Goal: Task Accomplishment & Management: Complete application form

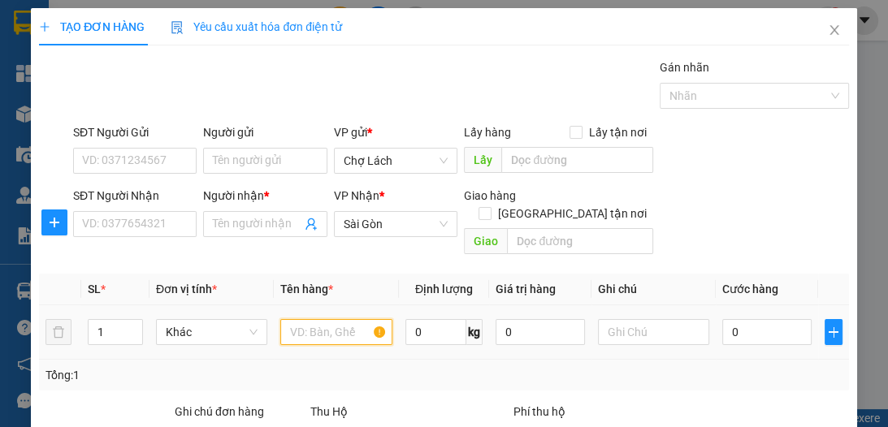
click at [331, 319] on input "text" at bounding box center [335, 332] width 111 height 26
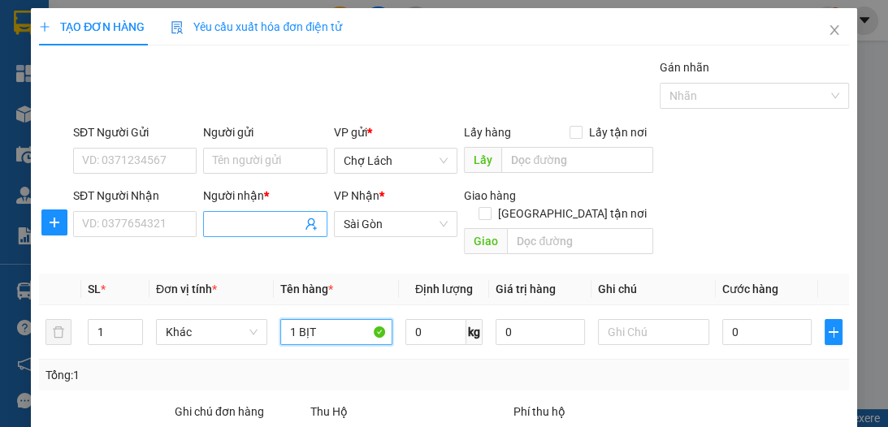
type input "1 BỊT"
click at [258, 216] on input "Người nhận *" at bounding box center [257, 224] width 88 height 18
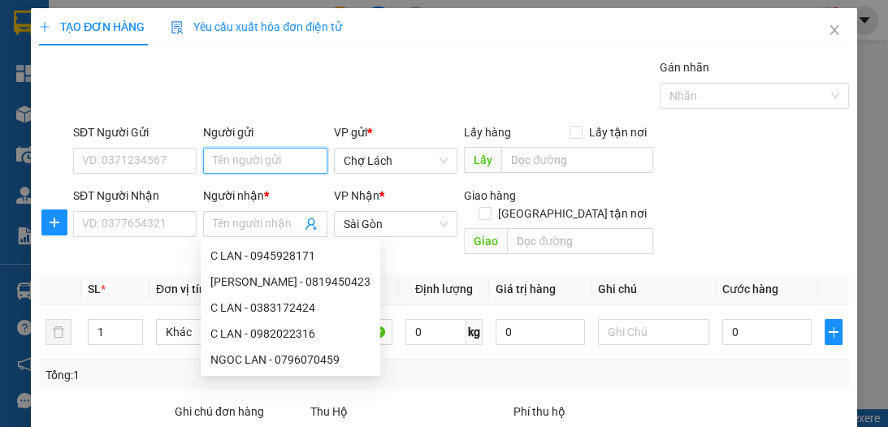
click at [237, 153] on input "Người gửi" at bounding box center [265, 161] width 124 height 26
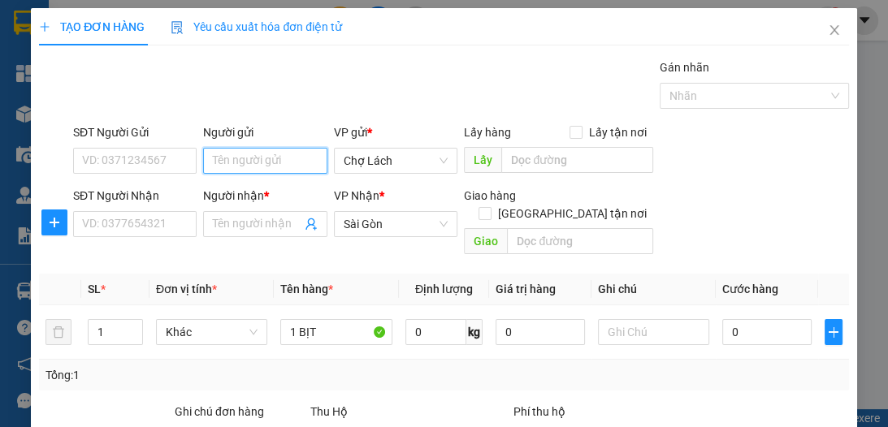
type input "O"
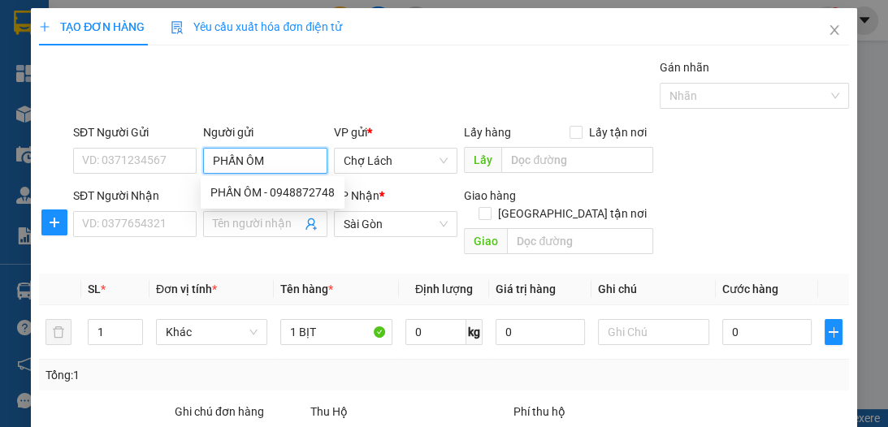
type input "PHẤN ÔM"
click at [372, 89] on div "Gán nhãn Nhãn" at bounding box center [461, 87] width 783 height 57
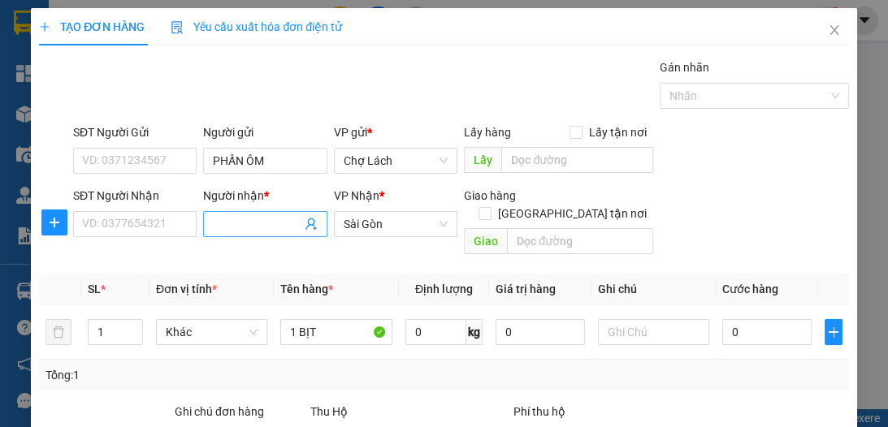
click at [223, 223] on input "Người nhận *" at bounding box center [257, 224] width 88 height 18
click at [267, 225] on input "CON PHẤN" at bounding box center [257, 224] width 88 height 18
click at [236, 222] on input "CON PHẤN" at bounding box center [257, 224] width 88 height 18
type input "CON TRAI PHẤN"
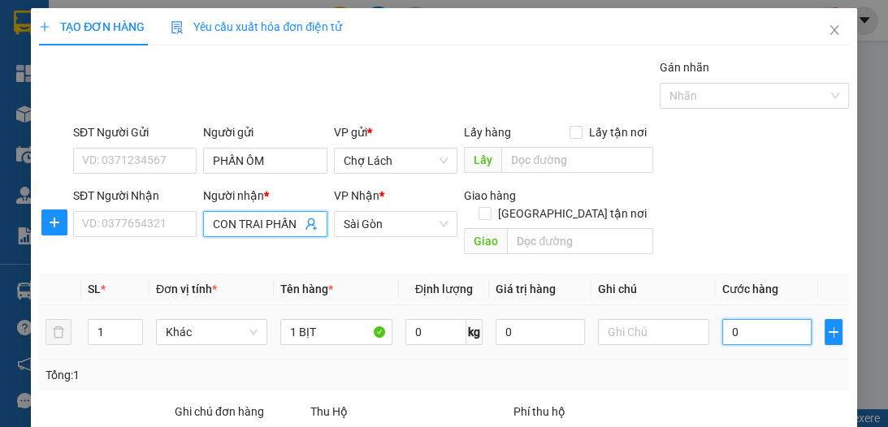
click at [731, 319] on input "0" at bounding box center [766, 332] width 89 height 26
type input "3"
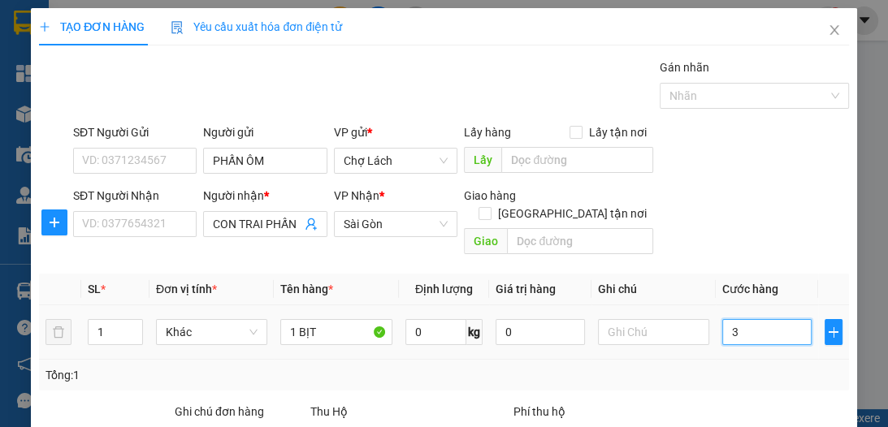
type input "30"
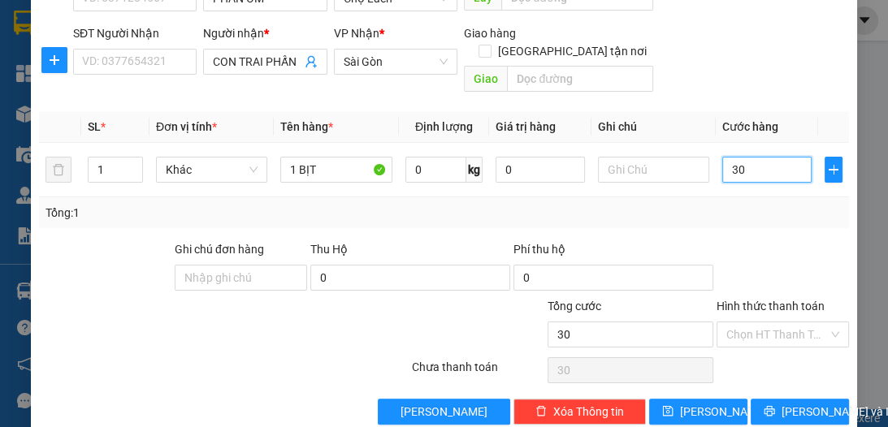
scroll to position [172, 0]
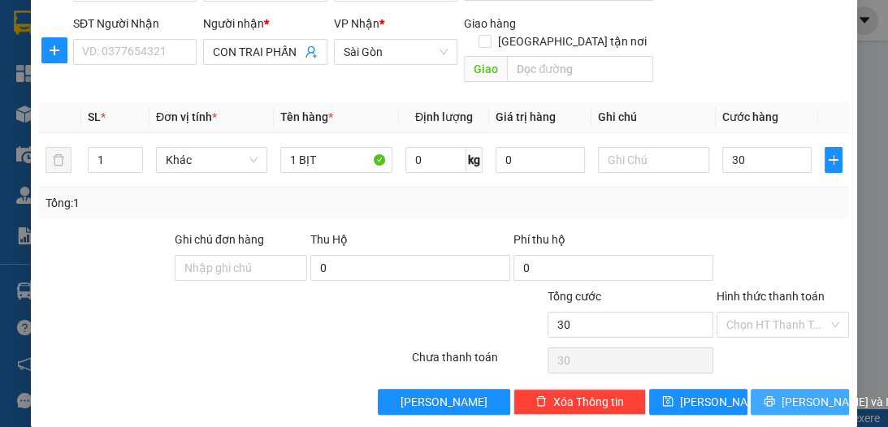
click at [792, 393] on span "[PERSON_NAME] và In" at bounding box center [839, 402] width 114 height 18
type input "30.000"
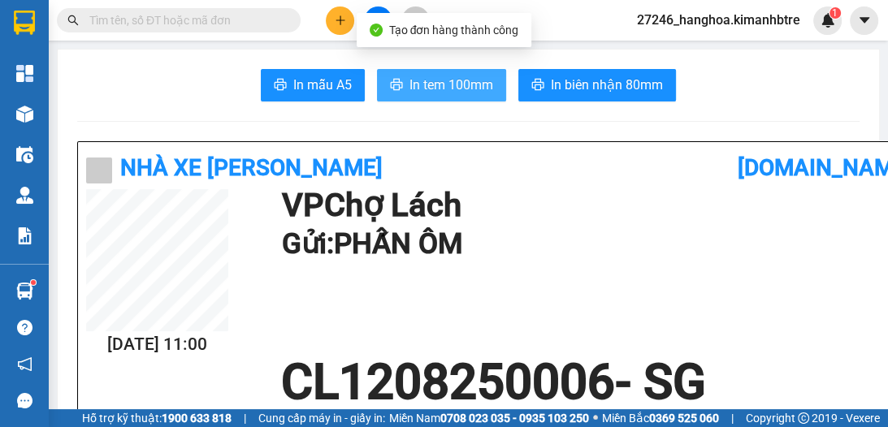
click at [445, 84] on span "In tem 100mm" at bounding box center [452, 85] width 84 height 20
click at [677, 390] on h1 "CL1208250006 - SG" at bounding box center [493, 382] width 814 height 49
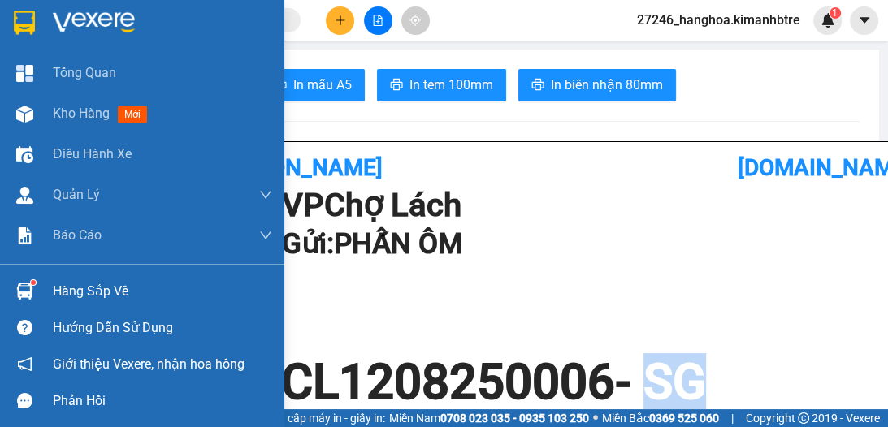
click at [69, 111] on span "Kho hàng" at bounding box center [81, 113] width 57 height 15
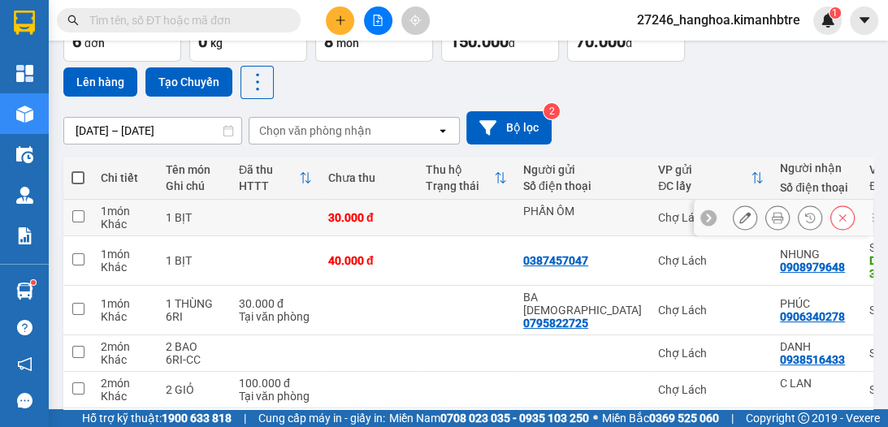
scroll to position [95, 0]
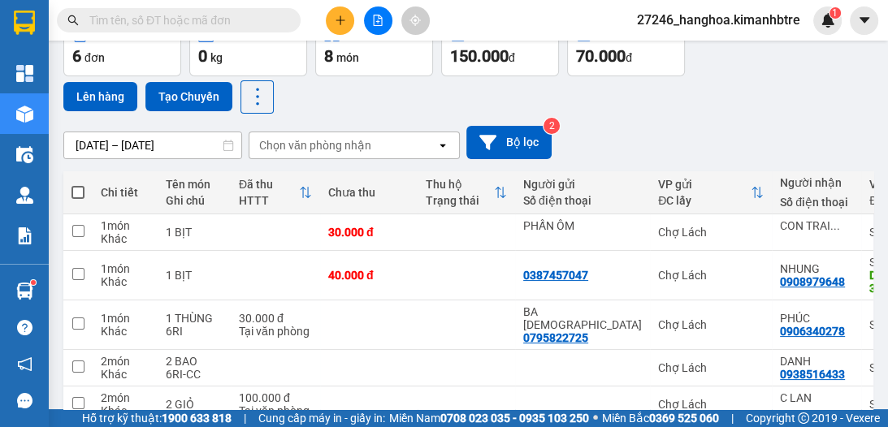
click at [75, 189] on span at bounding box center [78, 192] width 13 height 13
click at [78, 184] on input "checkbox" at bounding box center [78, 184] width 0 height 0
click at [75, 189] on span at bounding box center [78, 192] width 13 height 13
click at [78, 184] on input "checkbox" at bounding box center [78, 184] width 0 height 0
checkbox input "true"
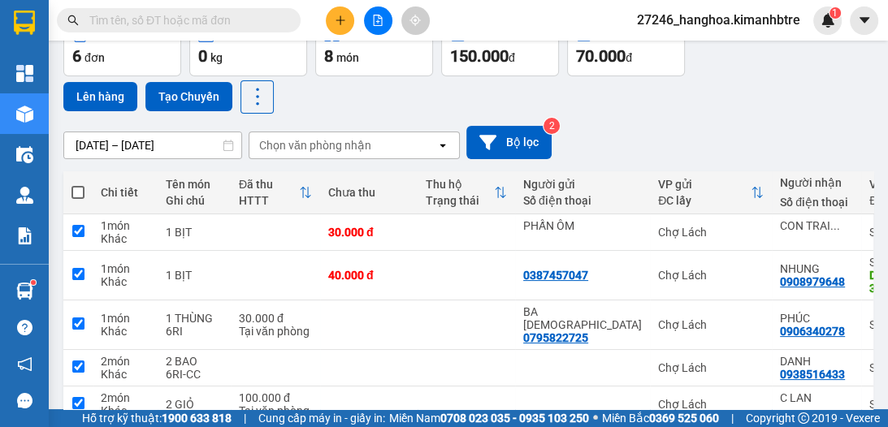
checkbox input "true"
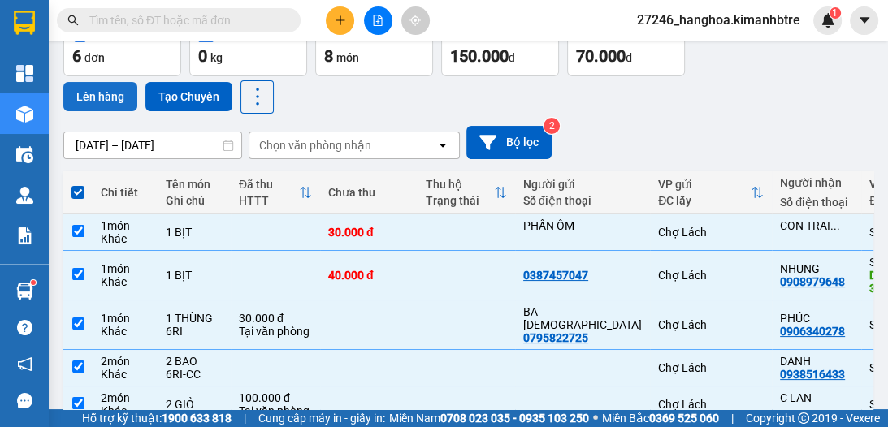
click at [98, 92] on button "Lên hàng" at bounding box center [100, 96] width 74 height 29
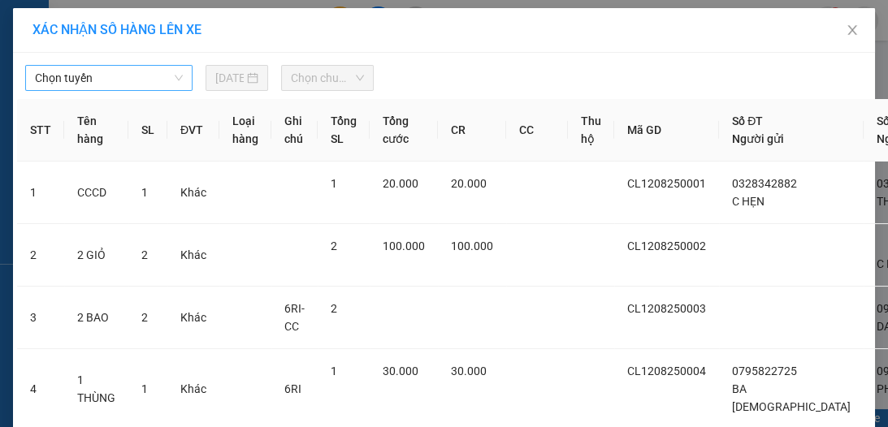
click at [124, 88] on span "Chọn tuyến" at bounding box center [109, 78] width 148 height 24
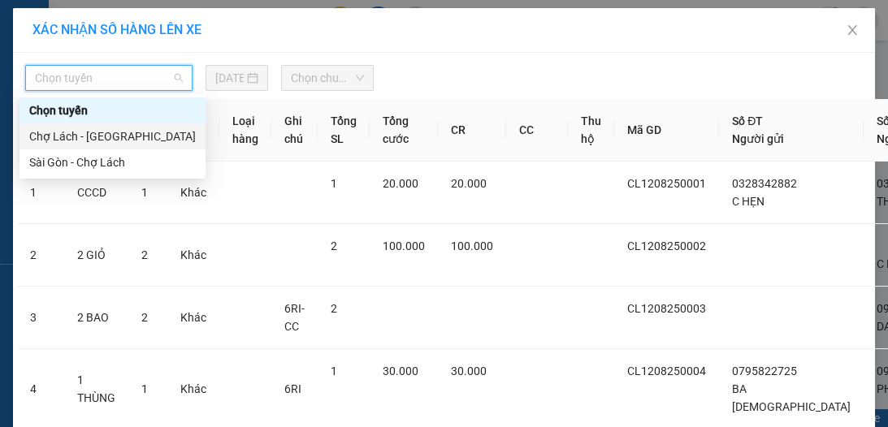
click at [137, 135] on div "Chợ Lách - [GEOGRAPHIC_DATA]" at bounding box center [112, 137] width 167 height 18
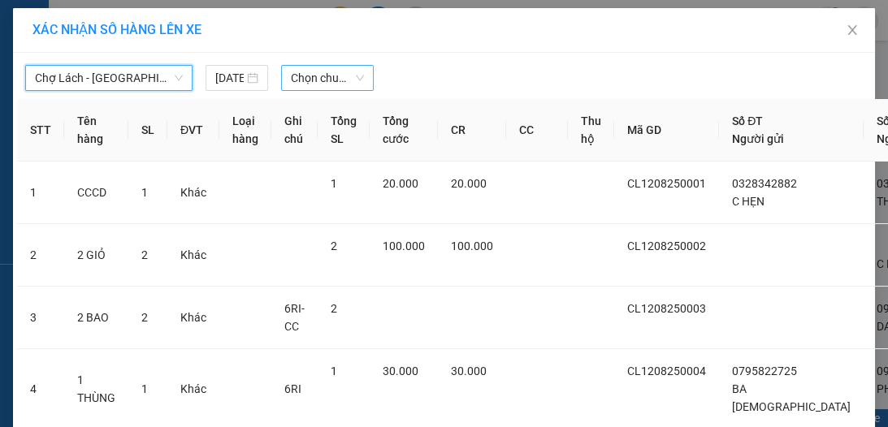
click at [299, 81] on span "Chọn chuyến" at bounding box center [327, 78] width 73 height 24
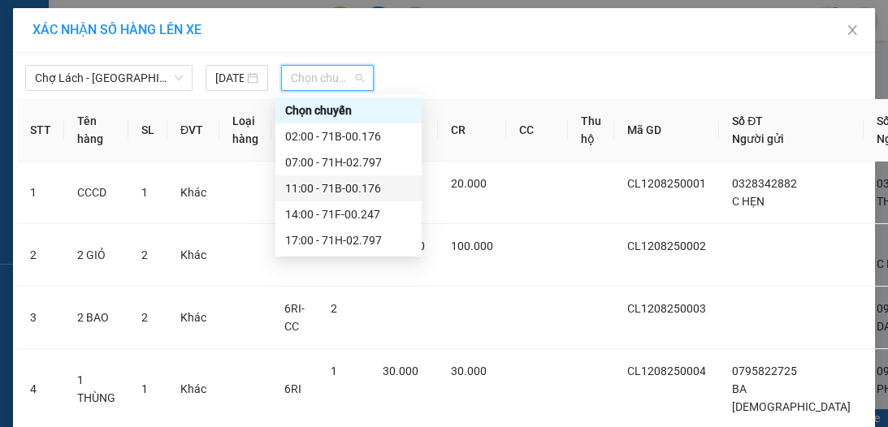
click at [364, 189] on div "11:00 - 71B-00.176" at bounding box center [348, 189] width 127 height 18
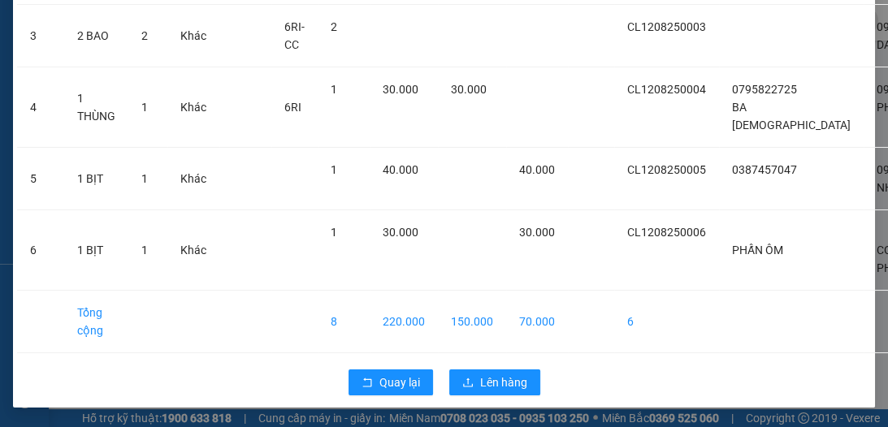
scroll to position [327, 0]
click at [501, 374] on span "Lên hàng" at bounding box center [503, 383] width 47 height 18
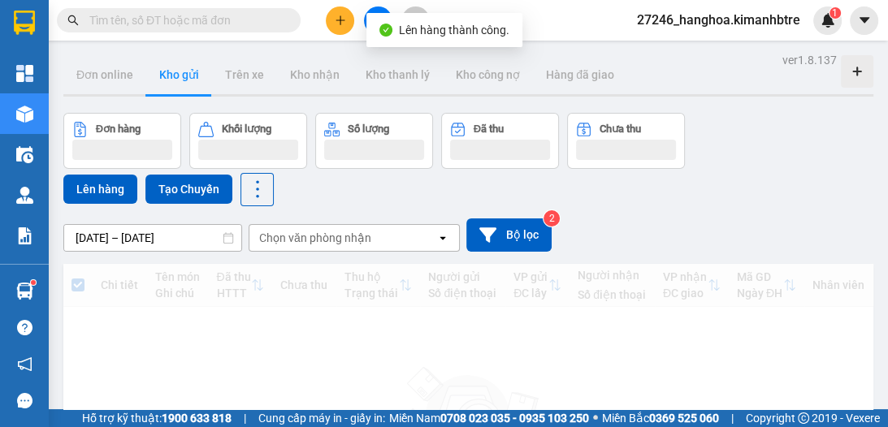
click at [379, 20] on div "Lên hàng thành công." at bounding box center [445, 30] width 156 height 34
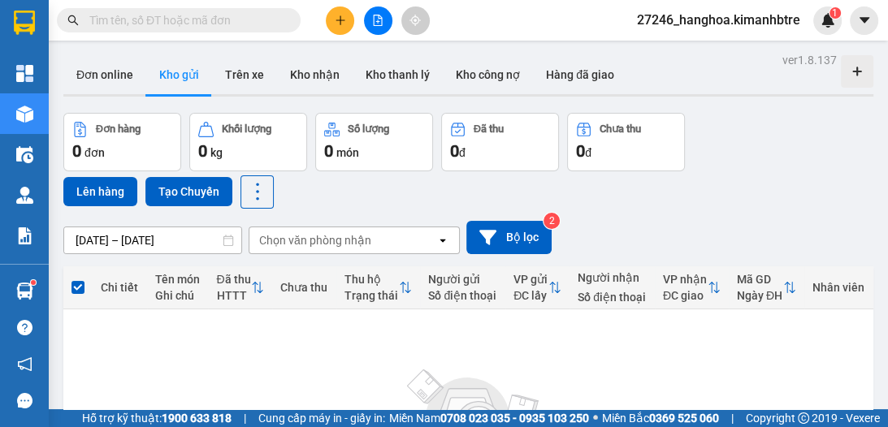
click at [372, 16] on icon "file-add" at bounding box center [377, 20] width 11 height 11
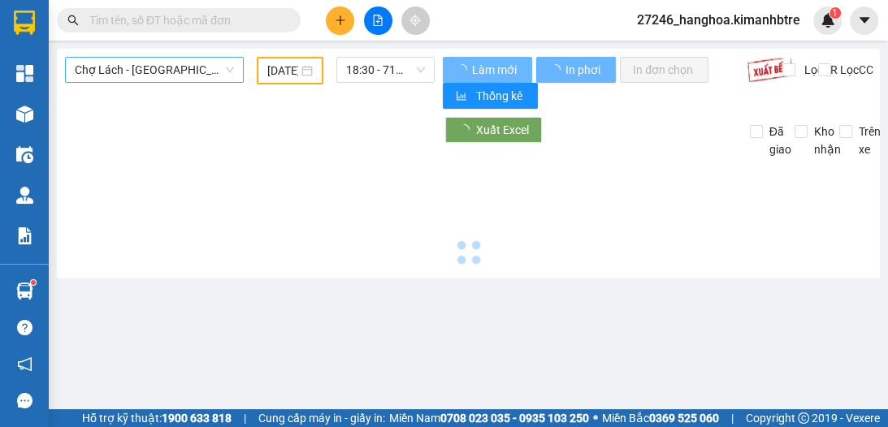
type input "[DATE]"
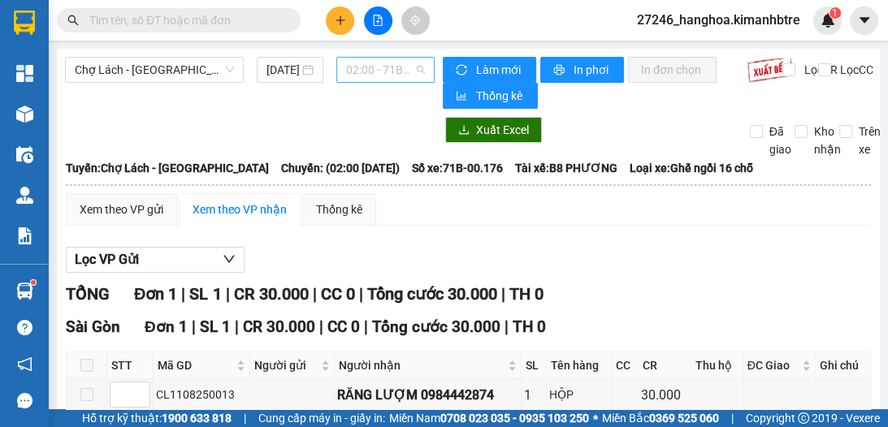
click at [357, 64] on span "02:00 - 71B-00.176" at bounding box center [385, 70] width 79 height 24
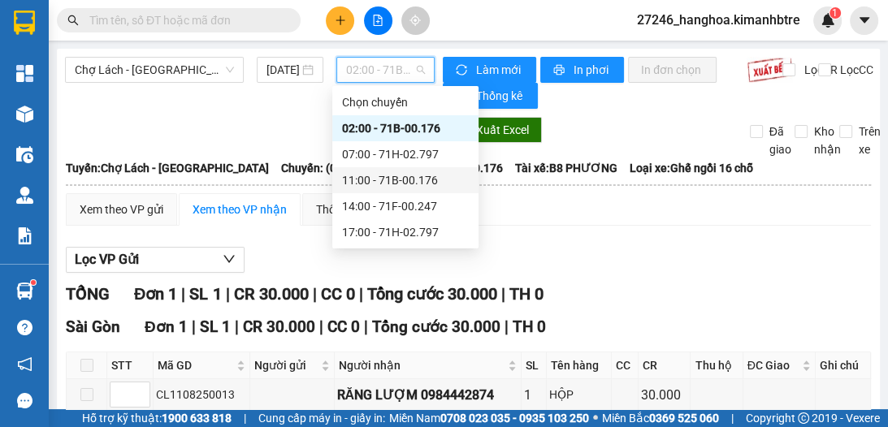
click at [410, 188] on div "11:00 - 71B-00.176" at bounding box center [405, 180] width 127 height 18
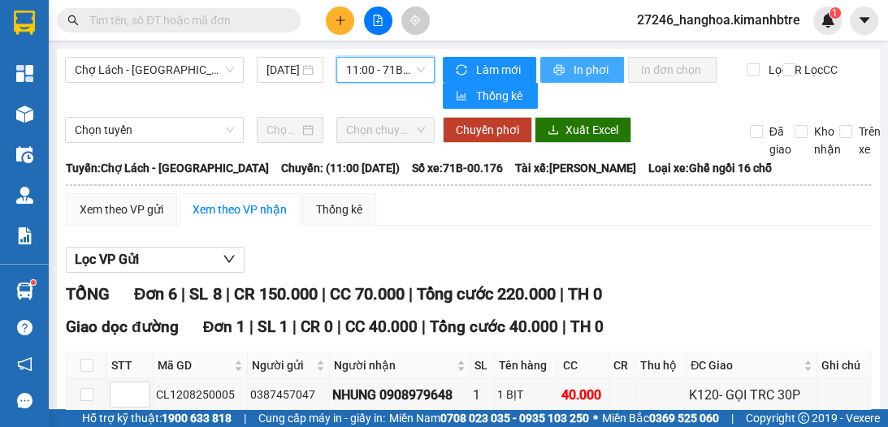
click at [586, 72] on span "In phơi" at bounding box center [592, 70] width 37 height 18
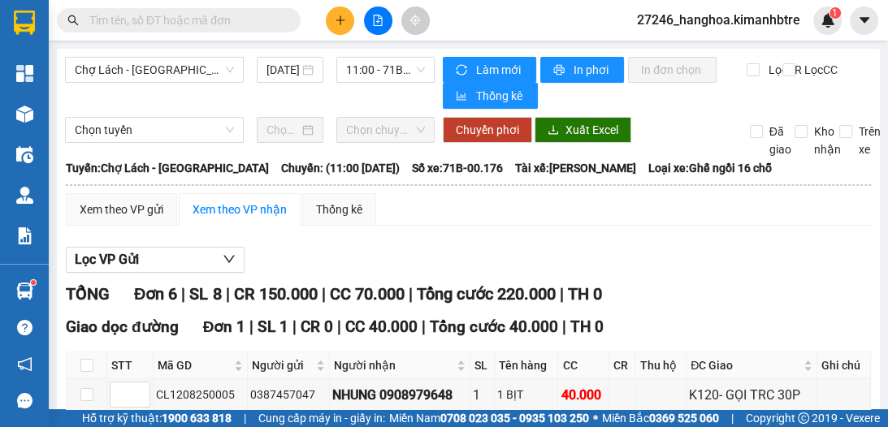
click at [345, 16] on icon "plus" at bounding box center [340, 20] width 11 height 11
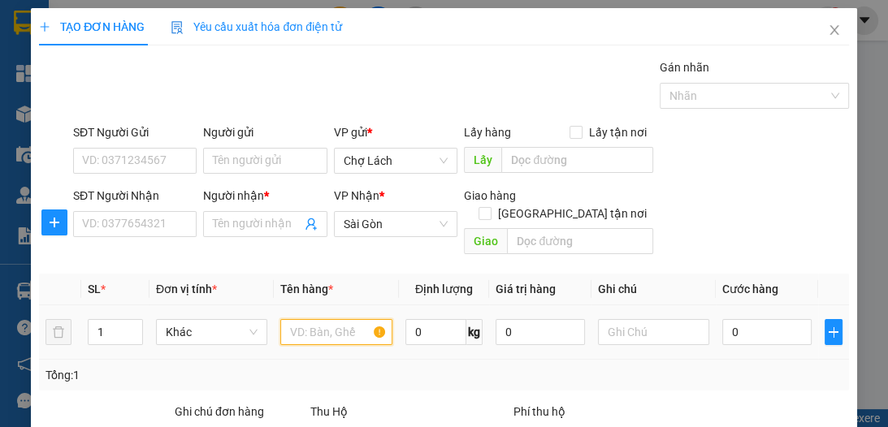
click at [307, 319] on input "text" at bounding box center [335, 332] width 111 height 26
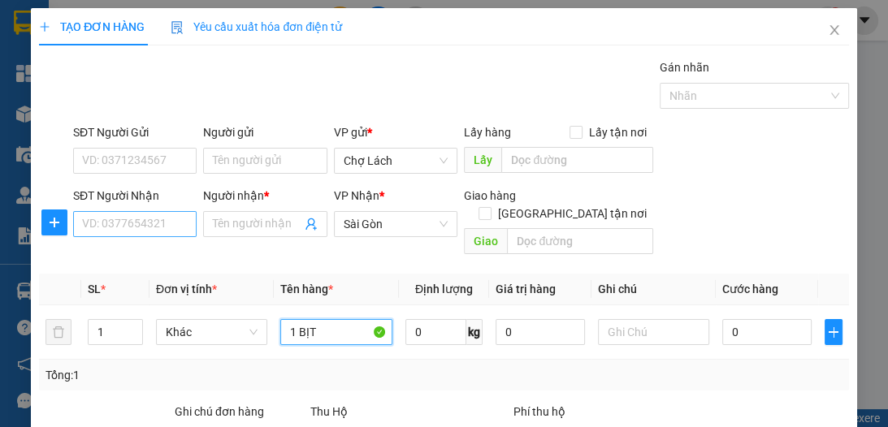
type input "1 BỊT"
click at [166, 224] on input "SĐT Người Nhận" at bounding box center [135, 224] width 124 height 26
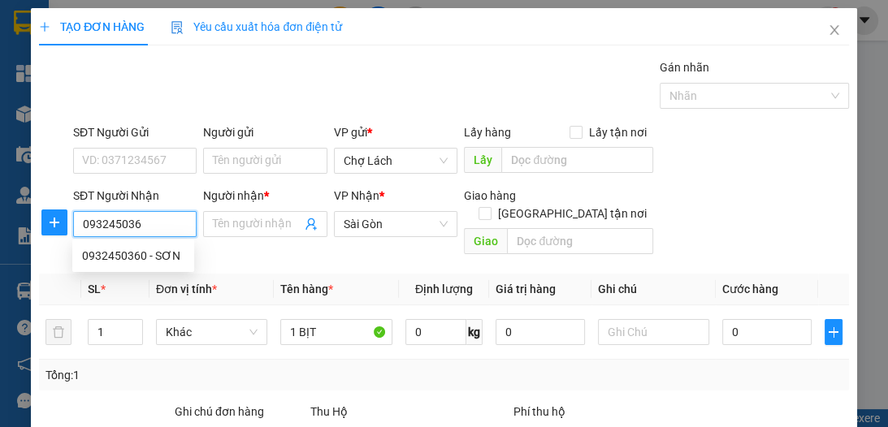
type input "0932450360"
click at [142, 250] on div "0932450360 - SƠN" at bounding box center [133, 256] width 102 height 18
type input "SƠN"
type input "0932450360"
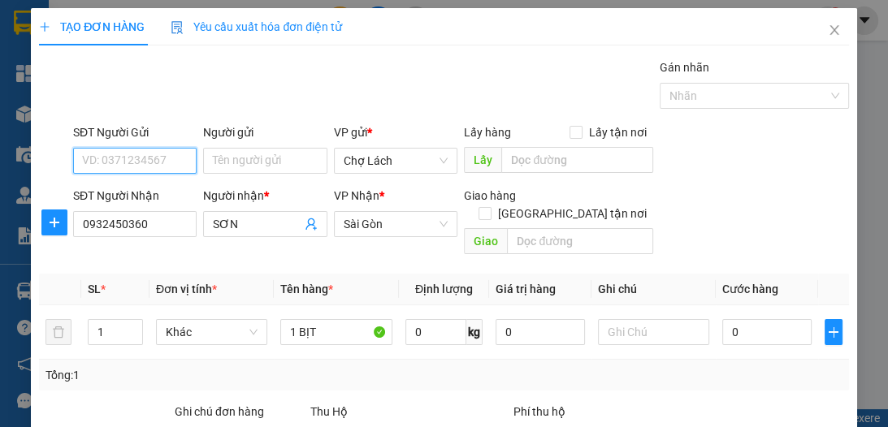
click at [163, 156] on input "SĐT Người Gửi" at bounding box center [135, 161] width 124 height 26
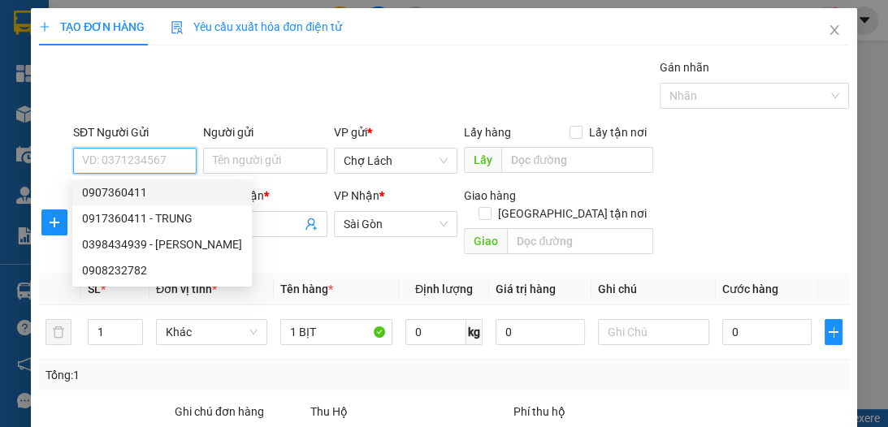
click at [175, 184] on div "0907360411" at bounding box center [162, 193] width 160 height 18
type input "0907360411"
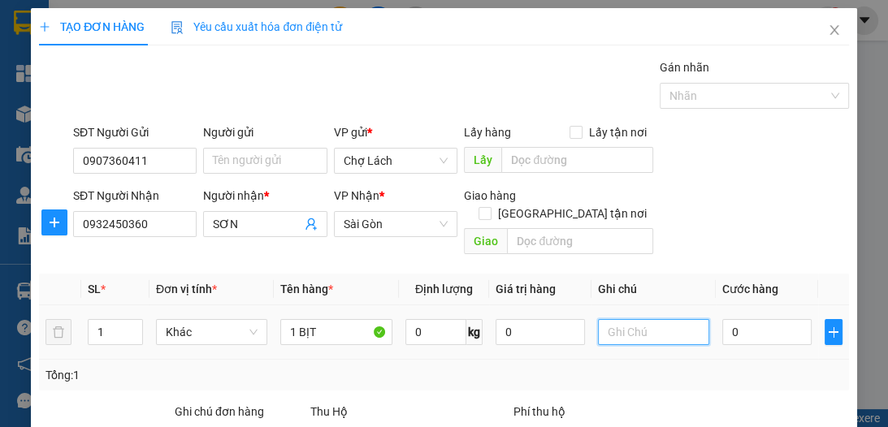
click at [646, 319] on input "text" at bounding box center [653, 332] width 111 height 26
type input "6RI"
click at [752, 322] on input "0" at bounding box center [766, 332] width 89 height 26
type input "3"
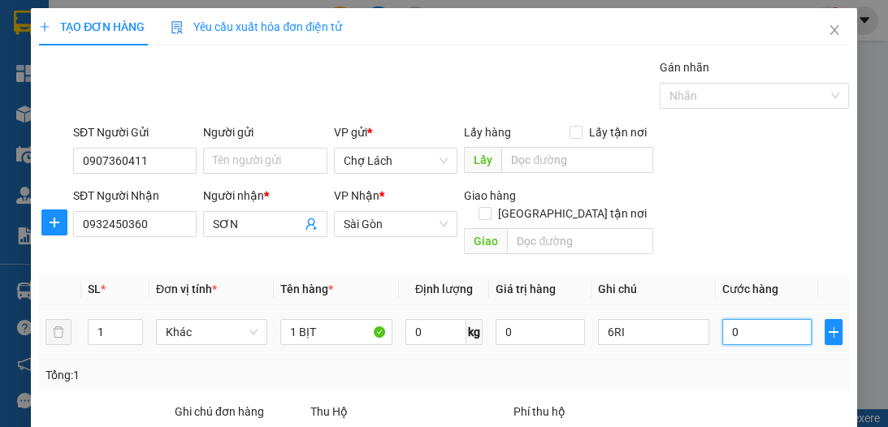
type input "3"
type input "3.000"
click at [734, 319] on input "3.000" at bounding box center [766, 332] width 89 height 26
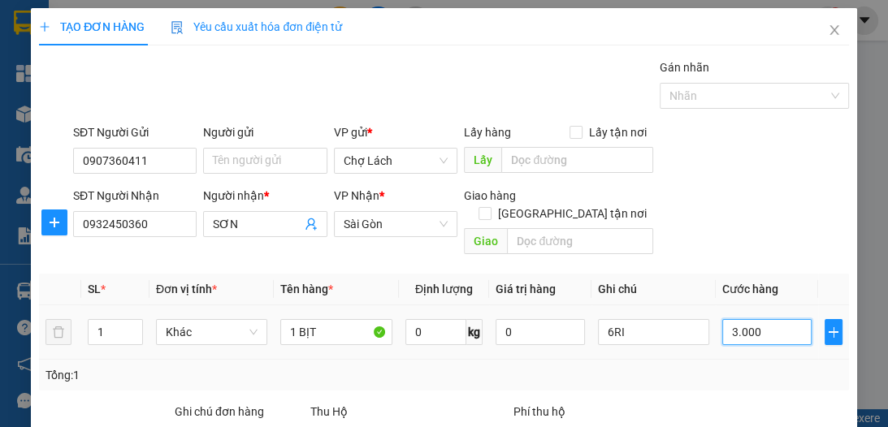
click at [748, 319] on input "3.000" at bounding box center [766, 332] width 89 height 26
type input "3"
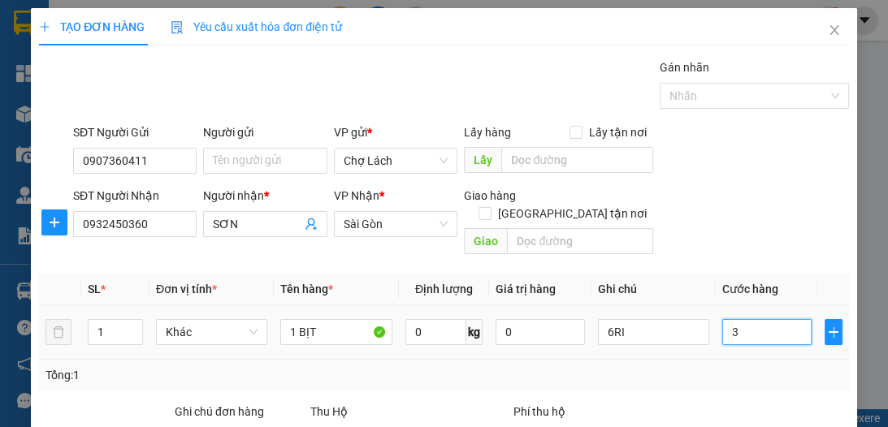
type input "30"
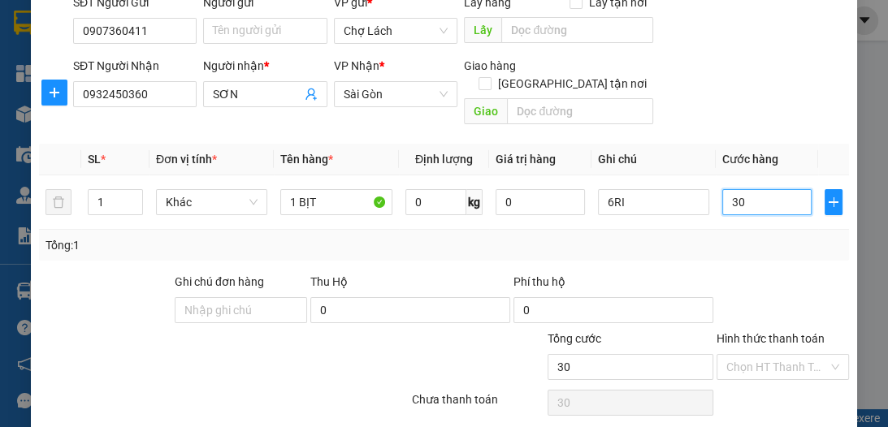
scroll to position [172, 0]
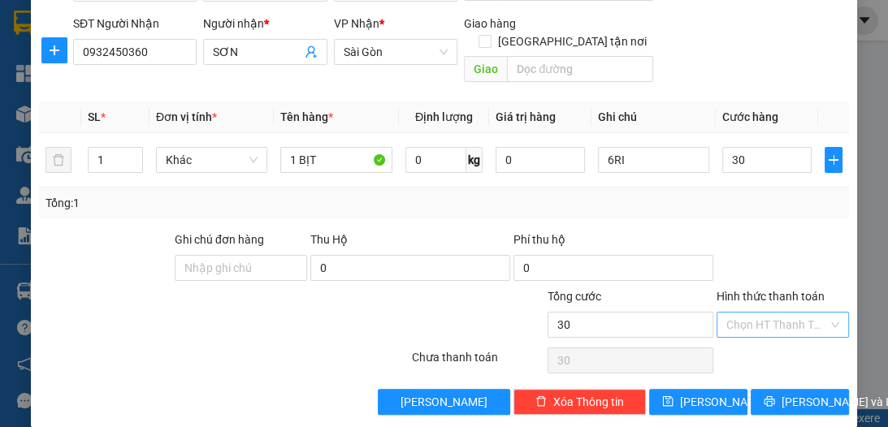
click at [764, 313] on input "Hình thức thanh toán" at bounding box center [777, 325] width 102 height 24
type input "30.000"
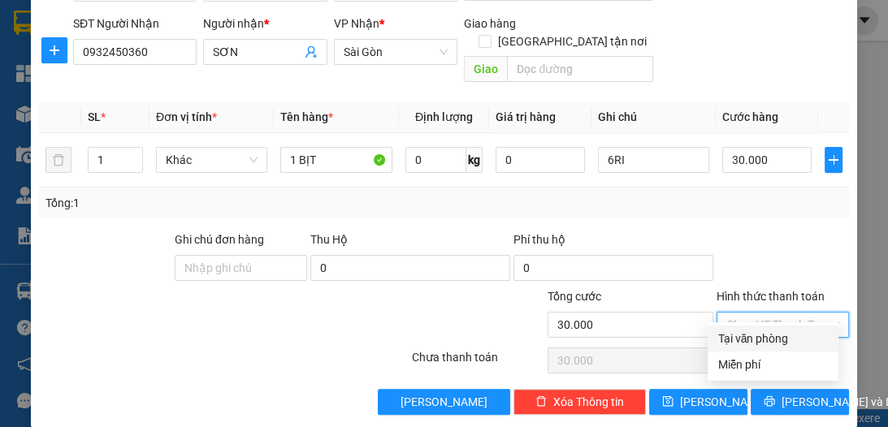
click at [753, 332] on div "Tại văn phòng" at bounding box center [773, 339] width 111 height 18
click at [753, 345] on div "Chọn HT Thanh Toán" at bounding box center [783, 361] width 136 height 33
type input "0"
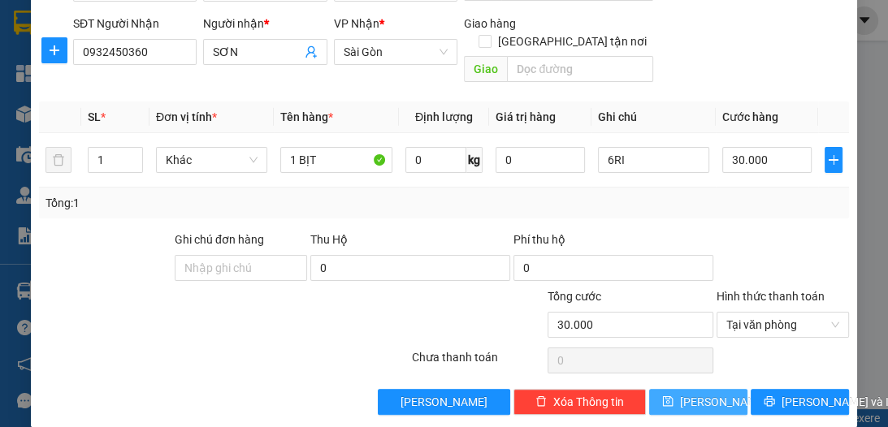
click at [701, 393] on span "[PERSON_NAME]" at bounding box center [723, 402] width 87 height 18
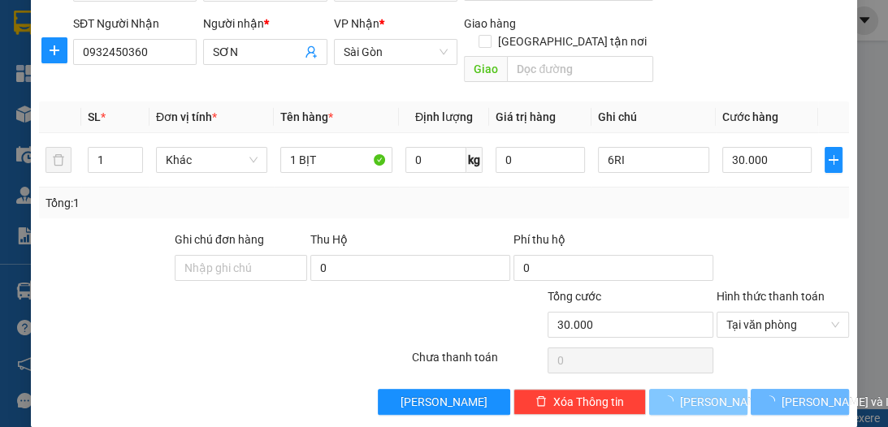
type input "0"
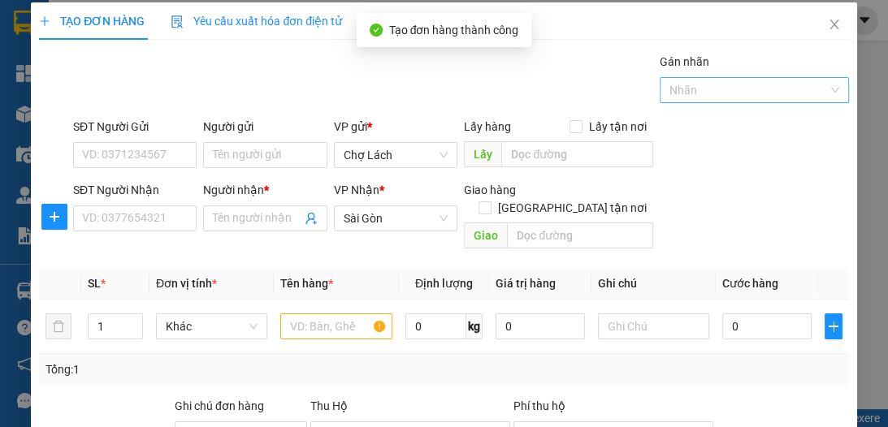
scroll to position [0, 0]
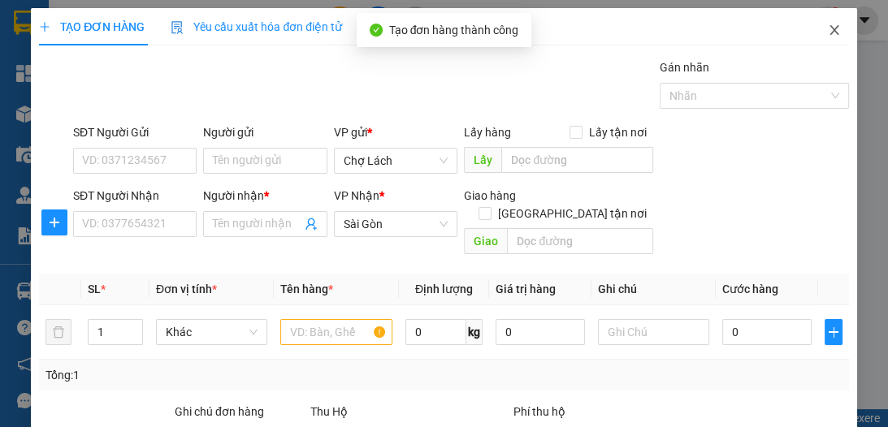
click at [828, 25] on icon "close" at bounding box center [834, 30] width 13 height 13
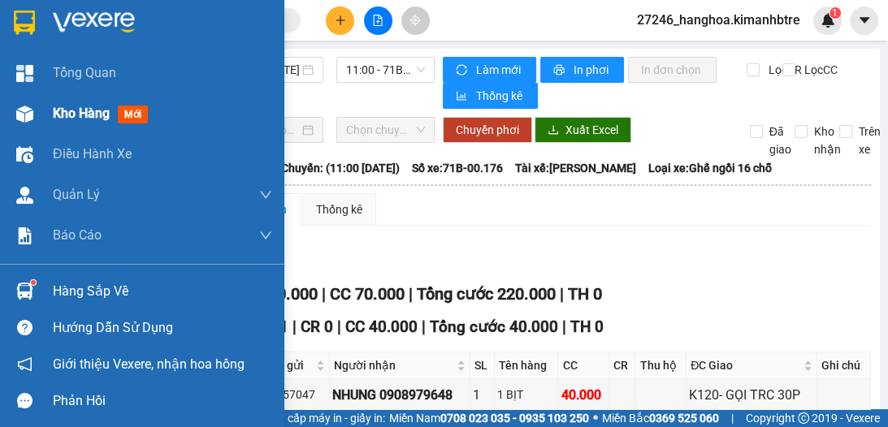
click at [74, 120] on span "Kho hàng" at bounding box center [81, 113] width 57 height 15
